Goal: Task Accomplishment & Management: Complete application form

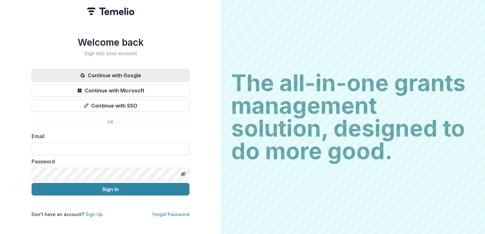
click at [136, 71] on button "Continue with Google" at bounding box center [111, 75] width 158 height 13
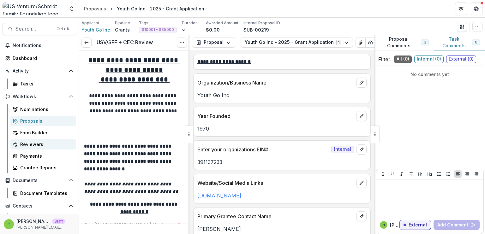
click at [48, 145] on div "Reviewers" at bounding box center [45, 144] width 51 height 7
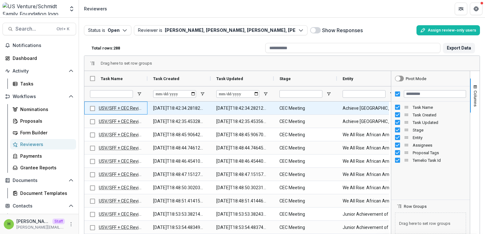
click at [113, 107] on link "USV/SFF + CEC Review" at bounding box center [122, 108] width 46 height 5
